Goal: Go to known website: Access a specific website the user already knows

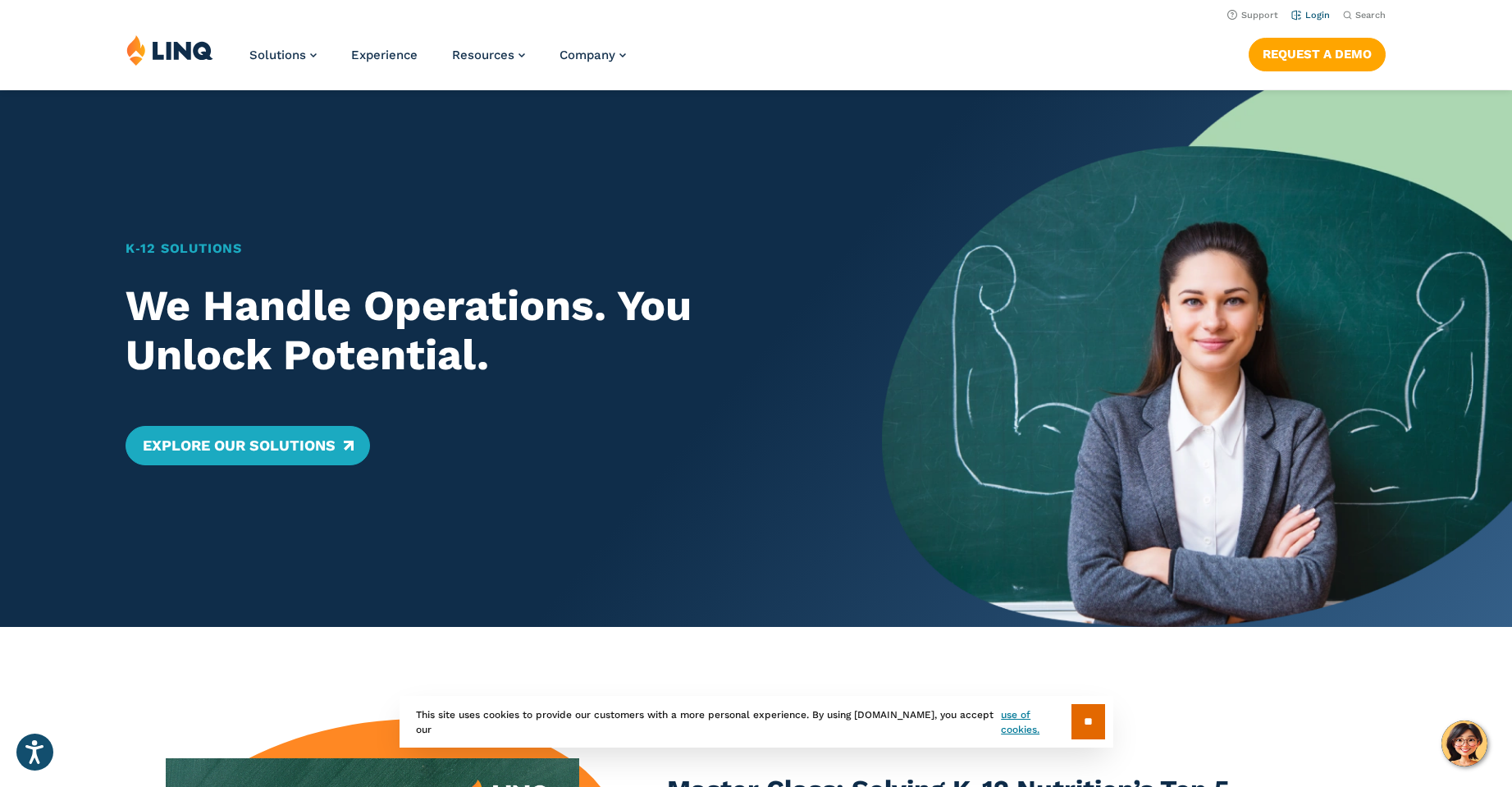
click at [1311, 12] on link "Login" at bounding box center [1311, 15] width 39 height 11
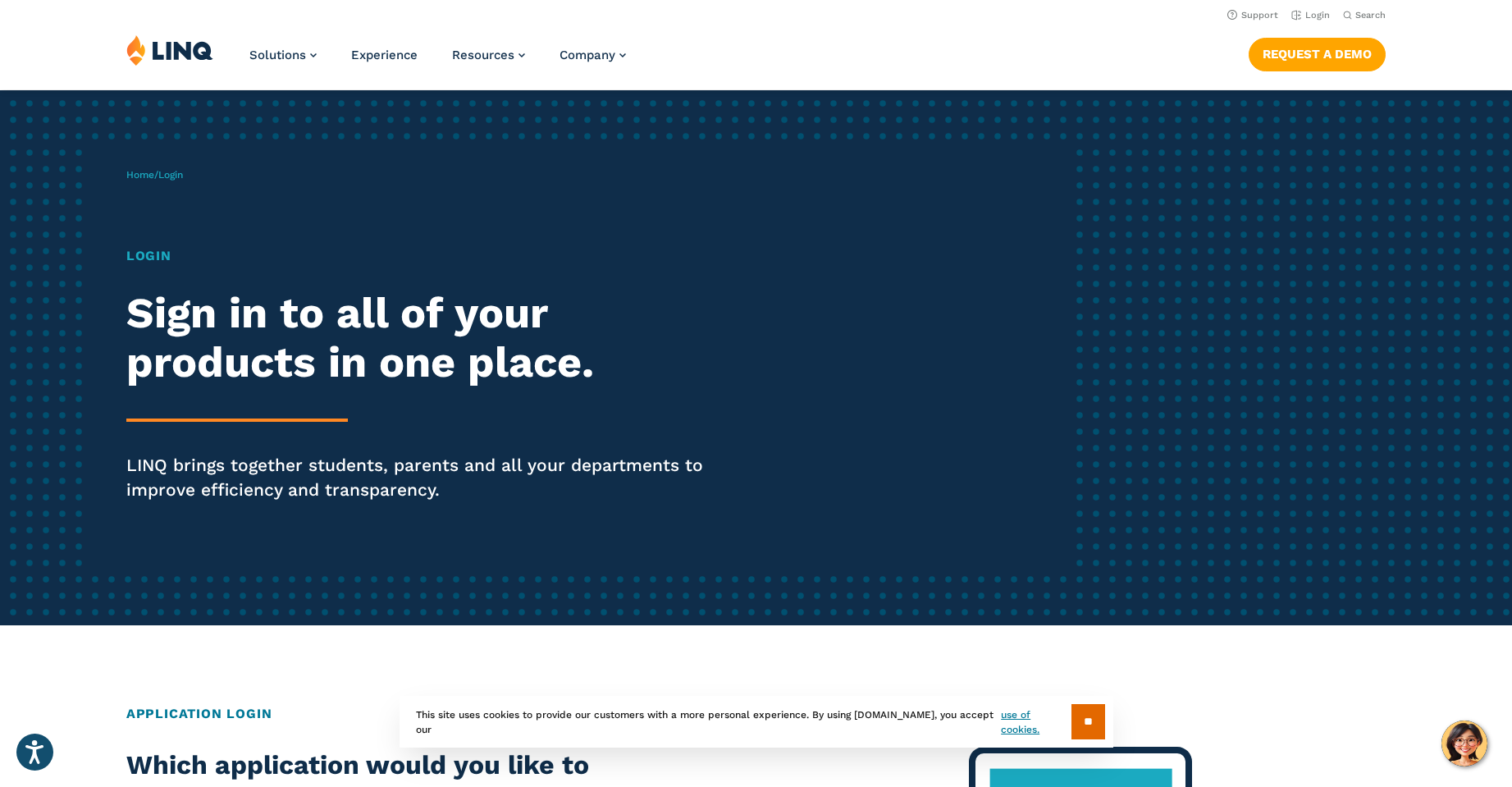
click at [158, 254] on h1 "Login" at bounding box center [417, 255] width 582 height 19
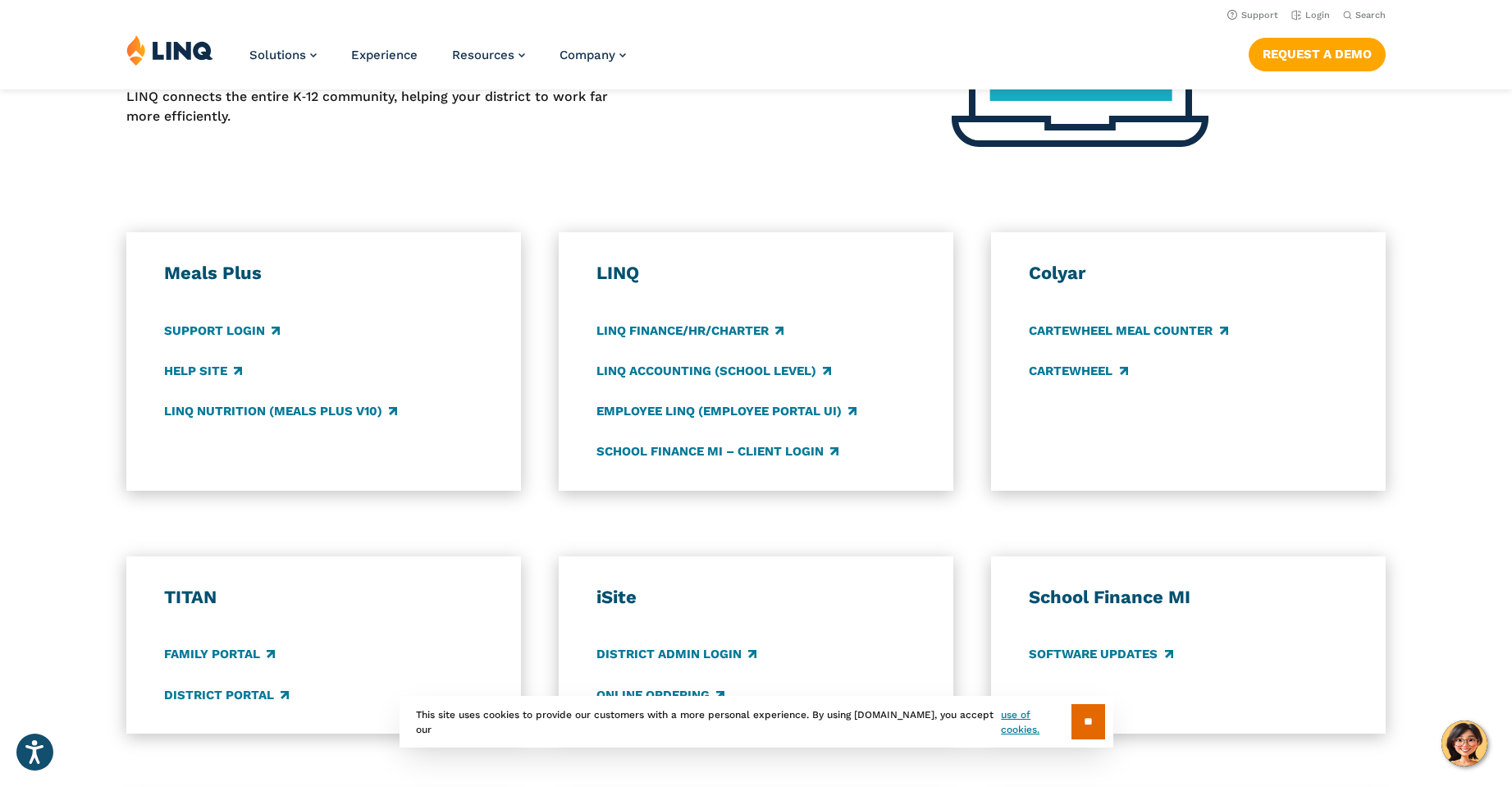
scroll to position [738, 0]
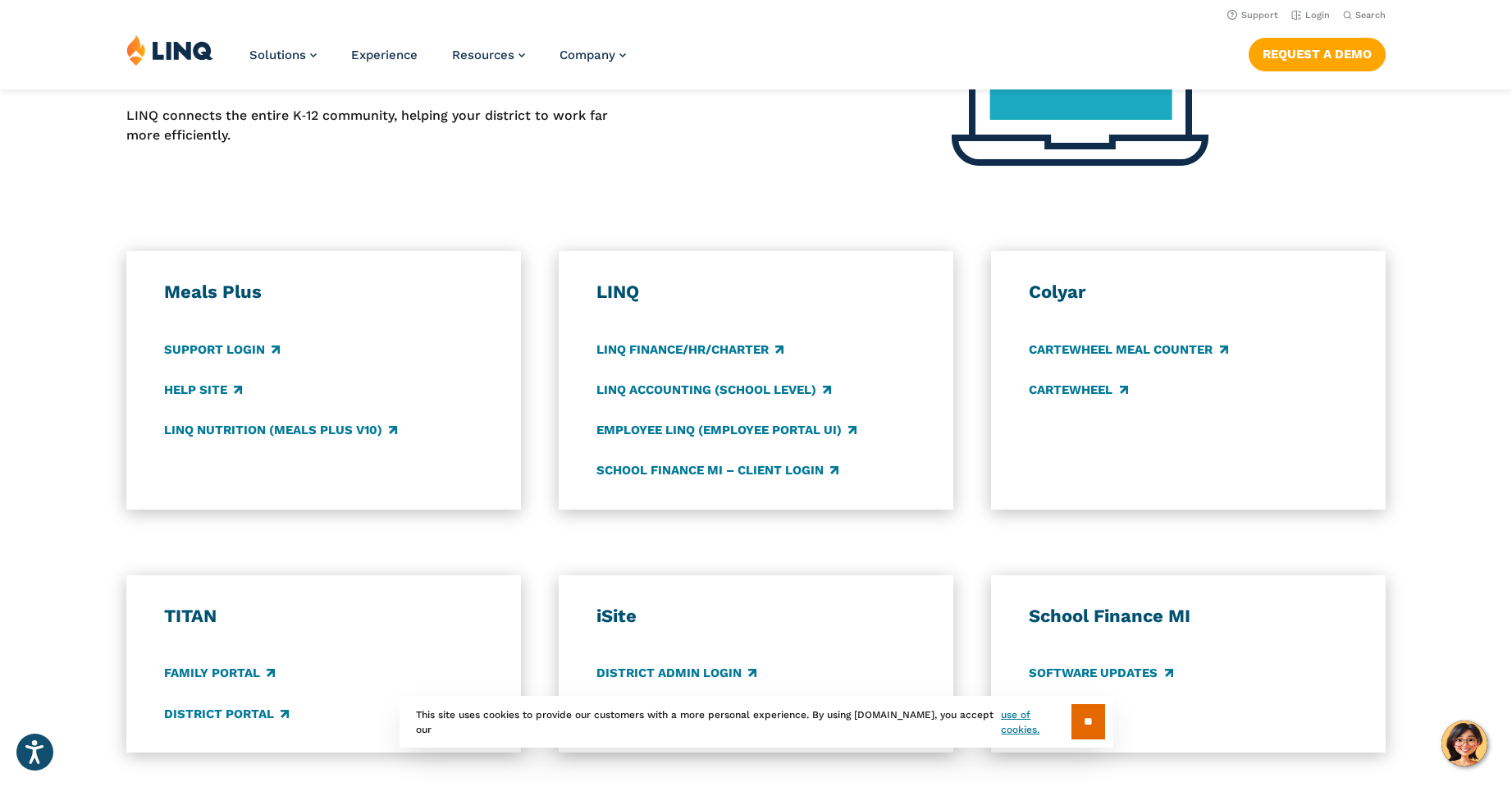
click at [617, 292] on h3 "LINQ" at bounding box center [756, 292] width 319 height 23
click at [195, 607] on h3 "TITAN" at bounding box center [324, 616] width 319 height 23
click at [230, 672] on link "Family Portal" at bounding box center [219, 673] width 110 height 18
